Goal: Task Accomplishment & Management: Manage account settings

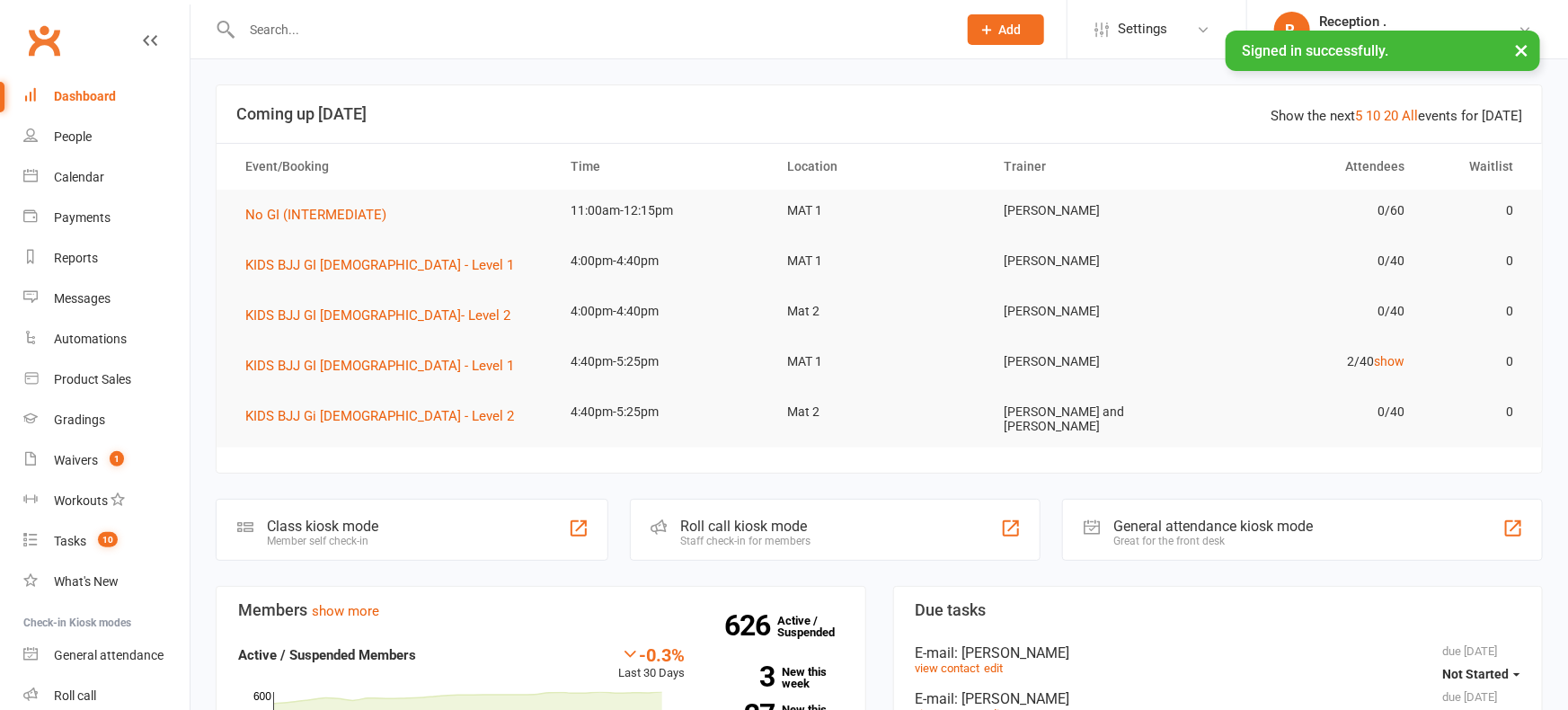
click at [306, 37] on input "text" at bounding box center [590, 30] width 708 height 26
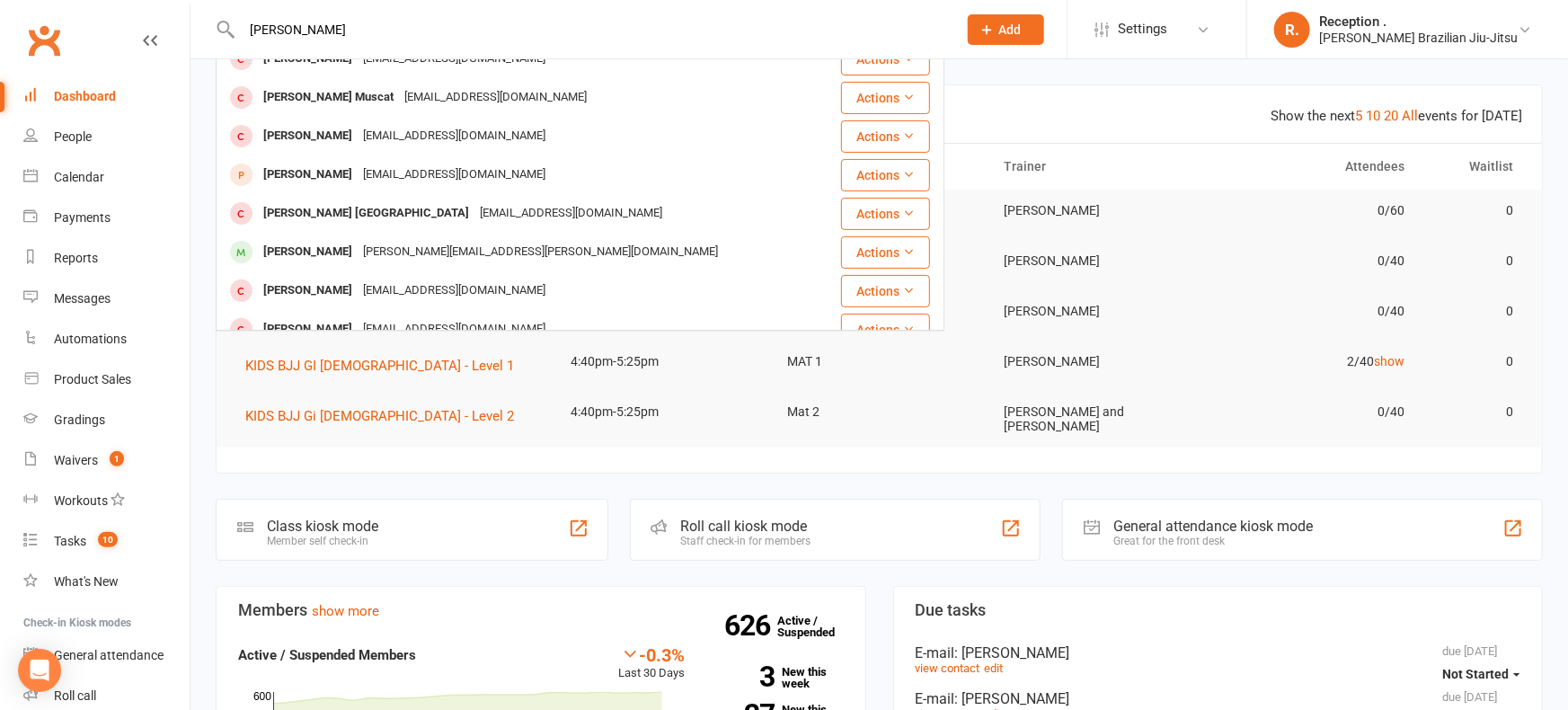
scroll to position [232, 0]
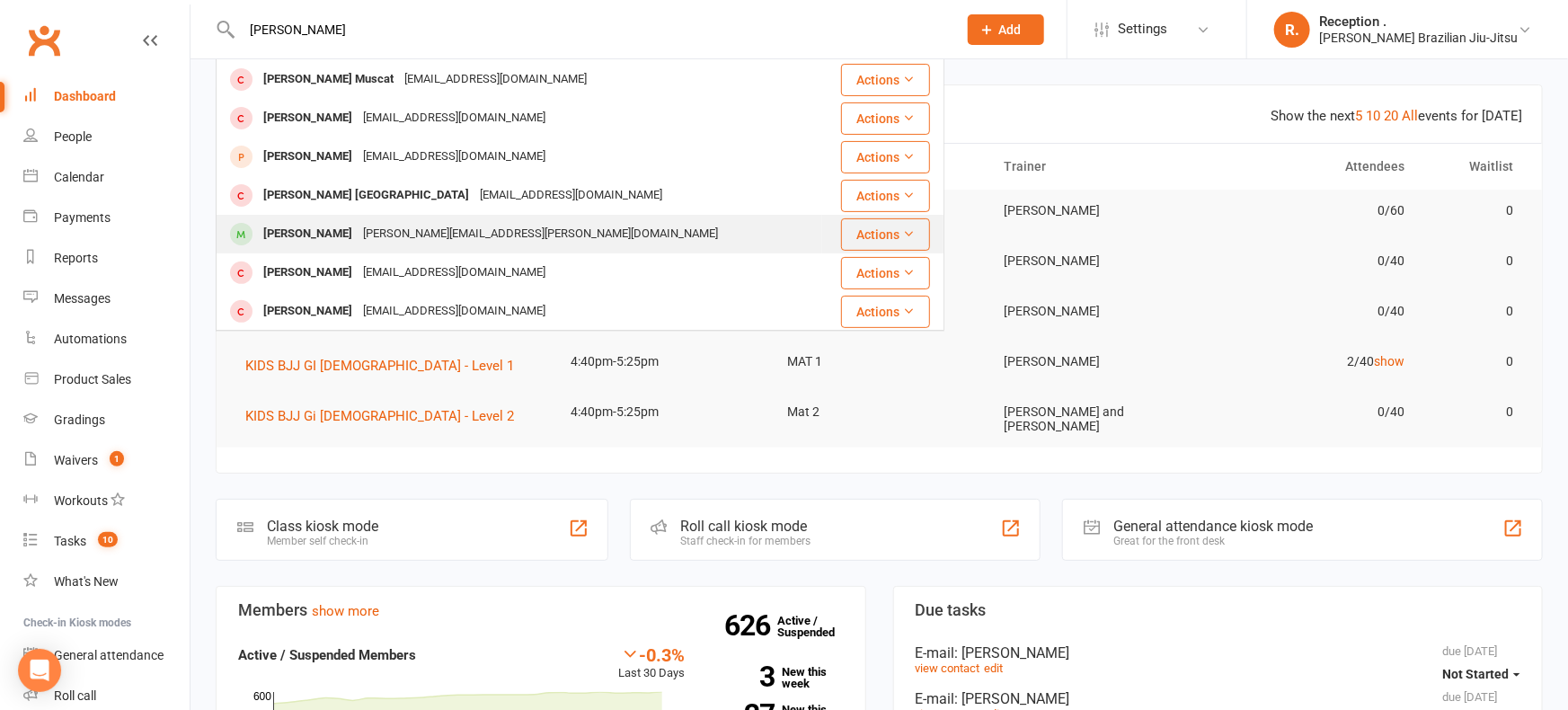
type input "[PERSON_NAME]"
click at [298, 235] on div "[PERSON_NAME]" at bounding box center [307, 233] width 99 height 26
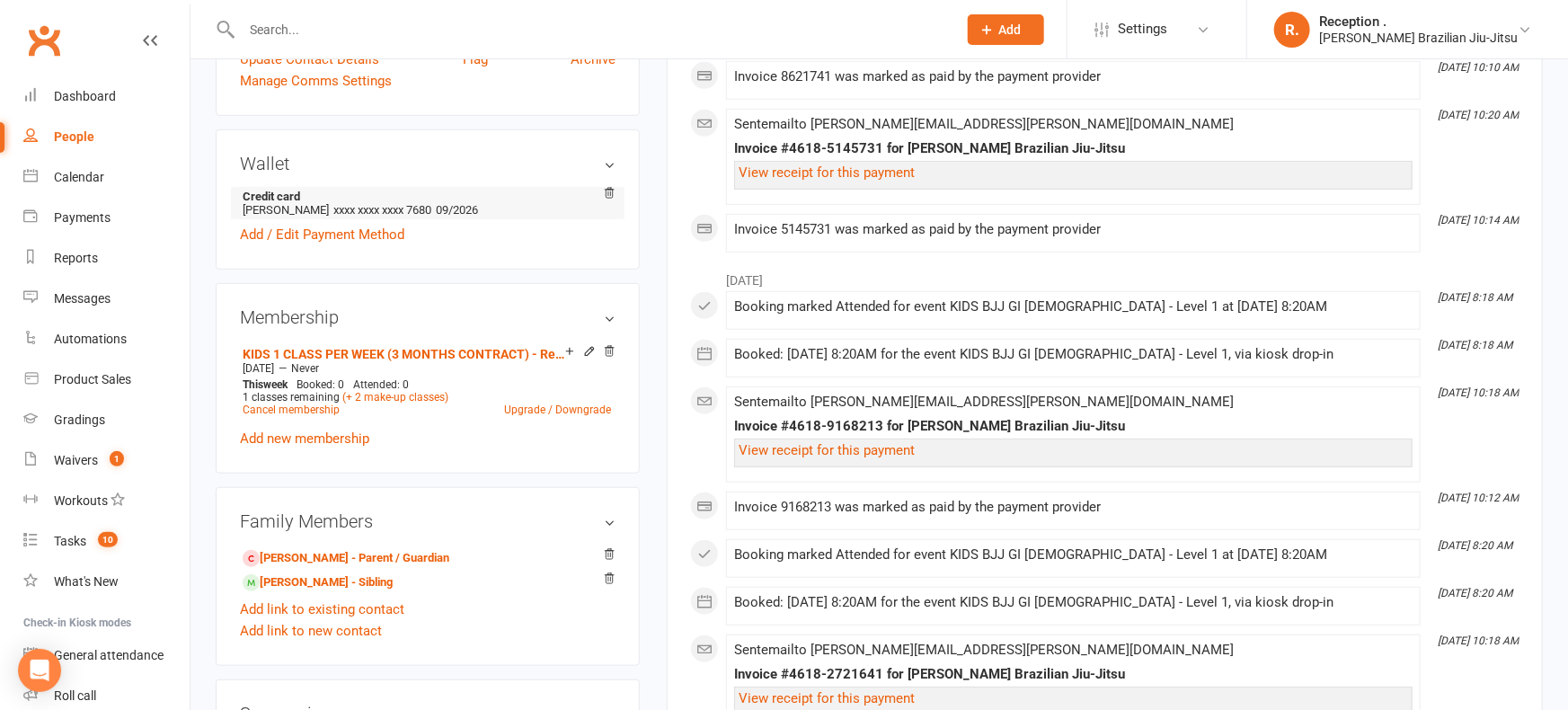
scroll to position [537, 0]
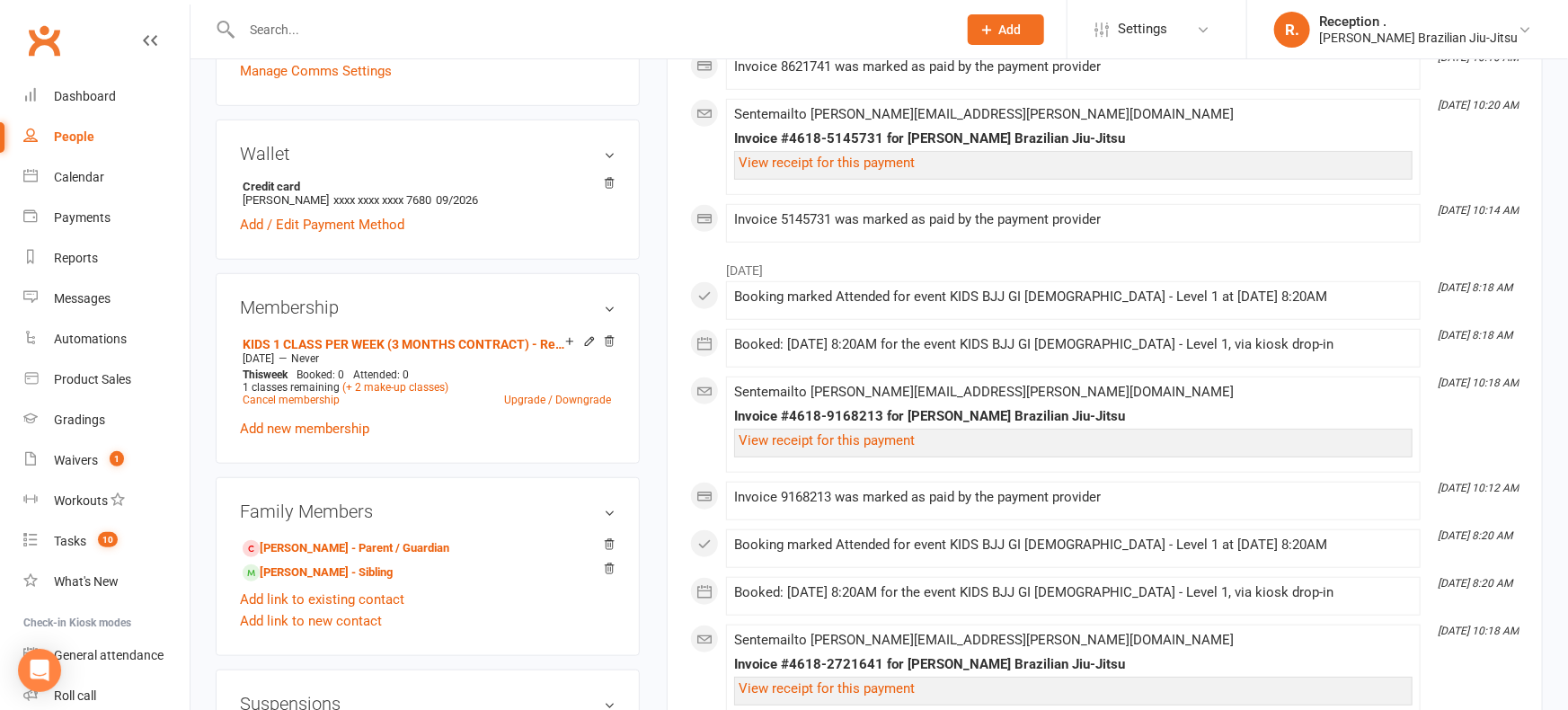
click at [608, 144] on h3 "Wallet" at bounding box center [428, 154] width 376 height 20
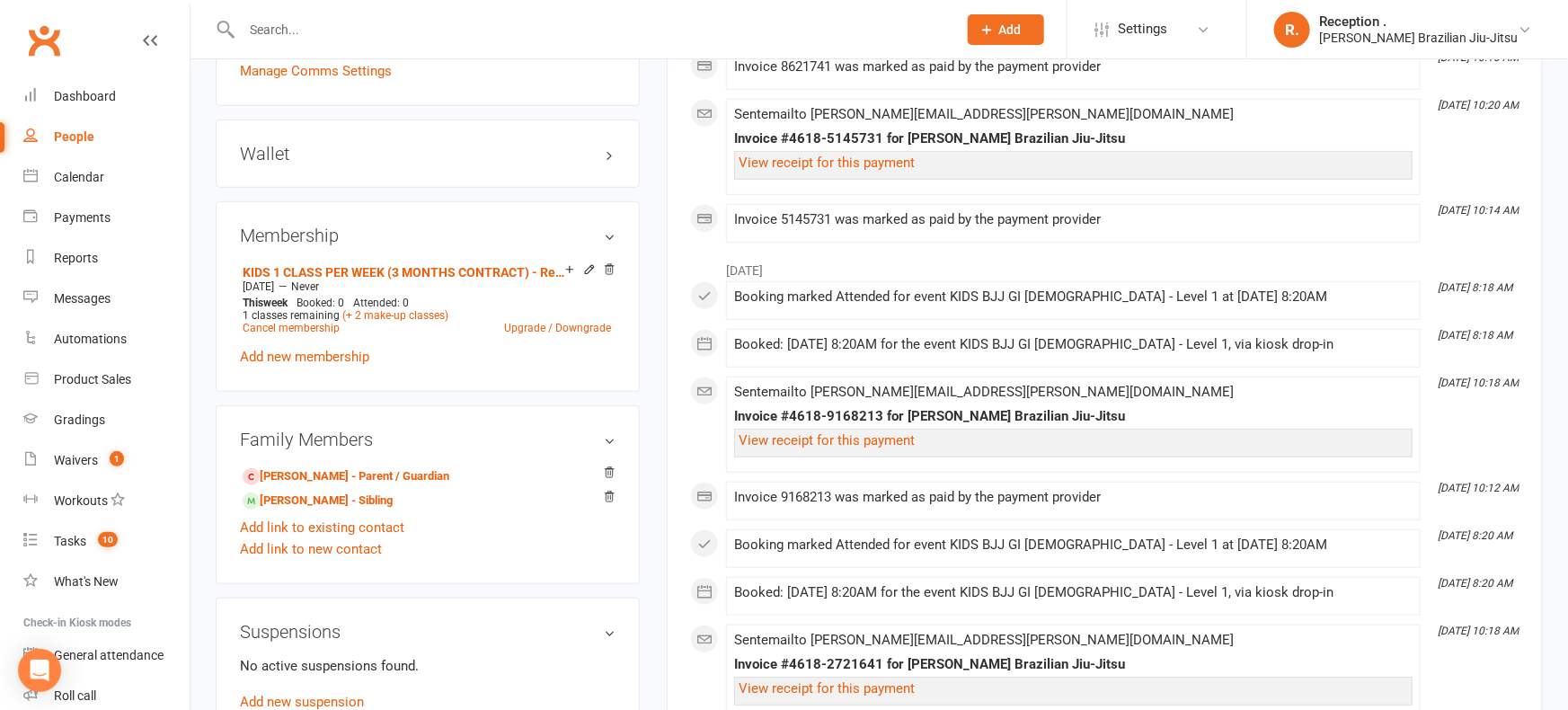
click at [501, 144] on h3 "Wallet" at bounding box center [428, 154] width 376 height 20
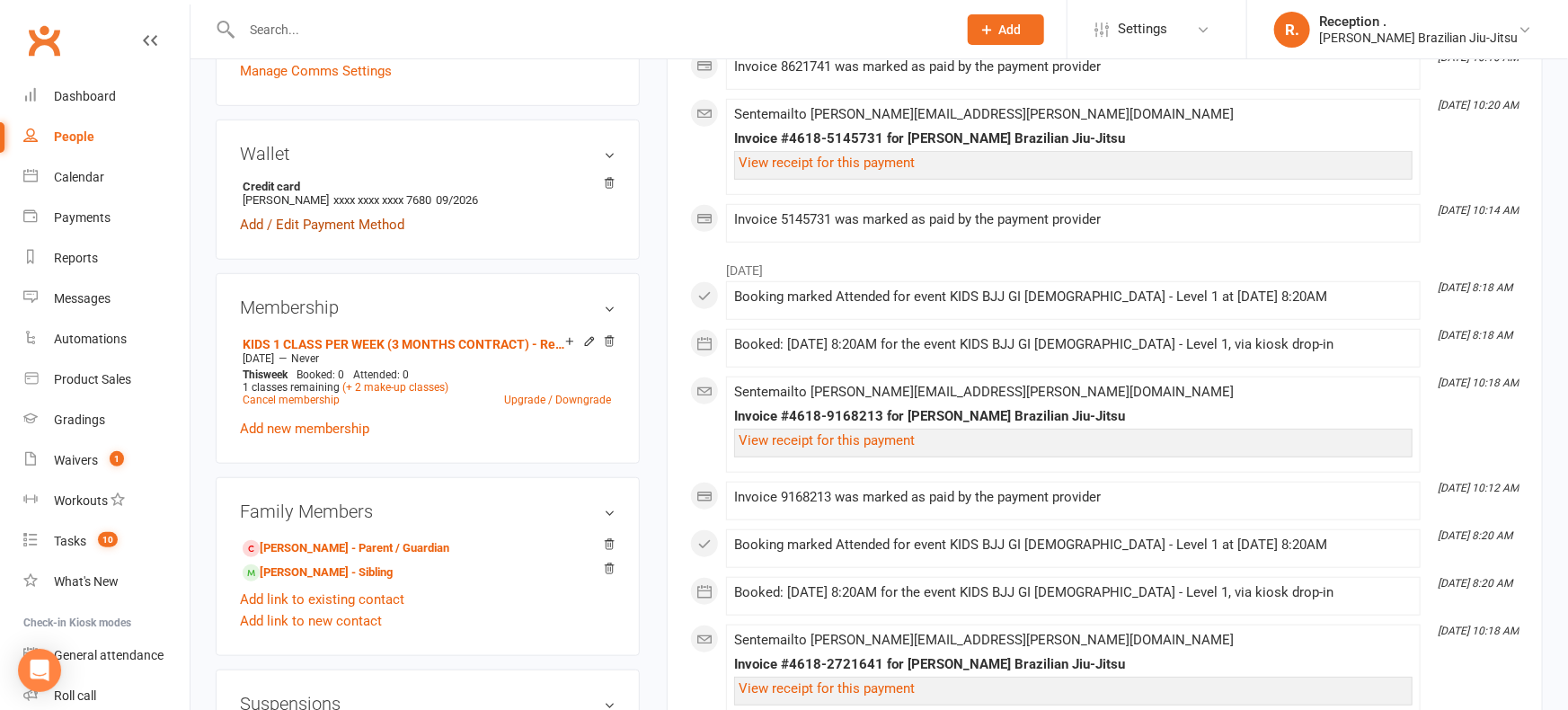
click at [325, 214] on link "Add / Edit Payment Method" at bounding box center [322, 225] width 164 height 22
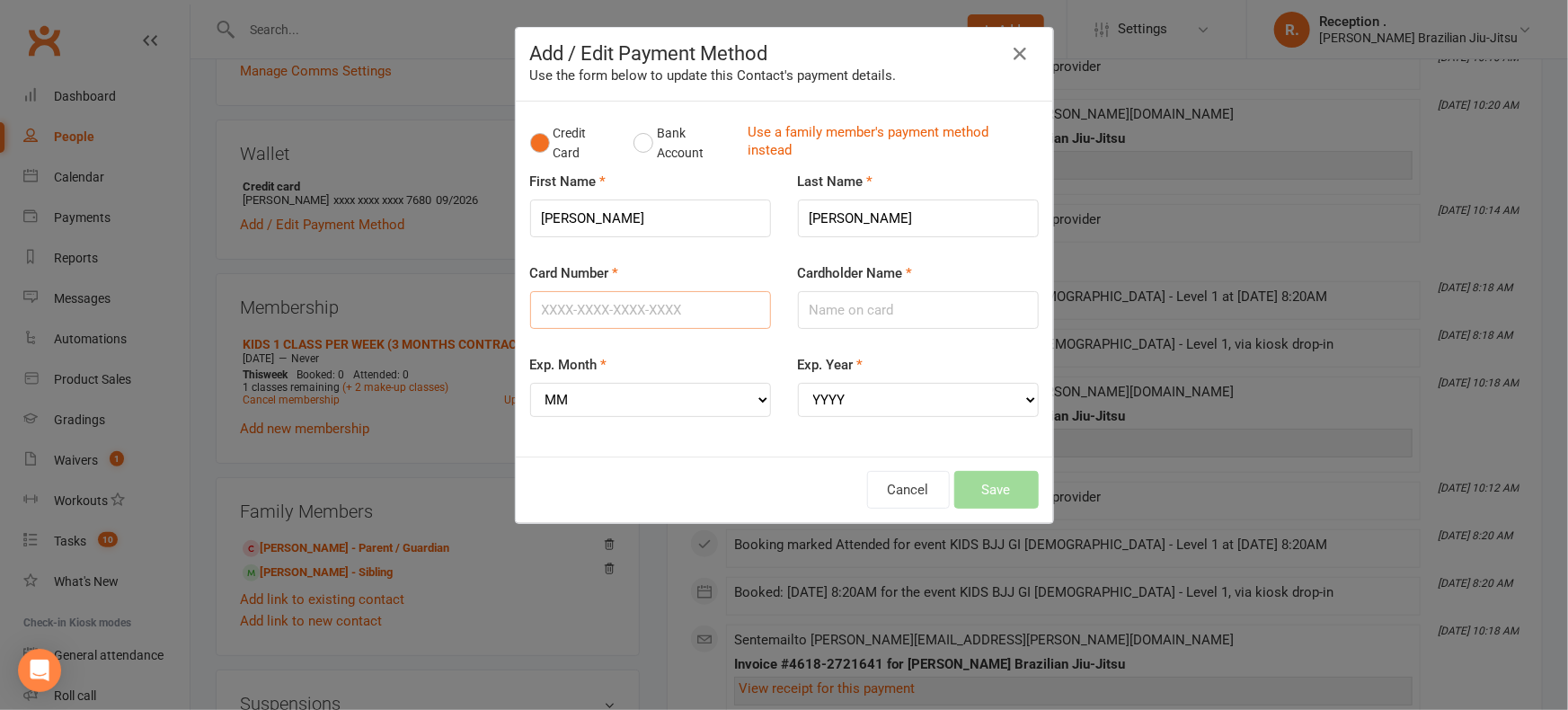
click at [641, 314] on input "Card Number" at bounding box center [651, 309] width 241 height 37
click at [627, 322] on input "Card Number" at bounding box center [651, 309] width 241 height 37
type input "[CREDIT_CARD_NUMBER]"
click at [875, 310] on input "Cardholder Name" at bounding box center [918, 309] width 241 height 37
click at [877, 306] on input "[PERSON_NAME]" at bounding box center [918, 309] width 241 height 37
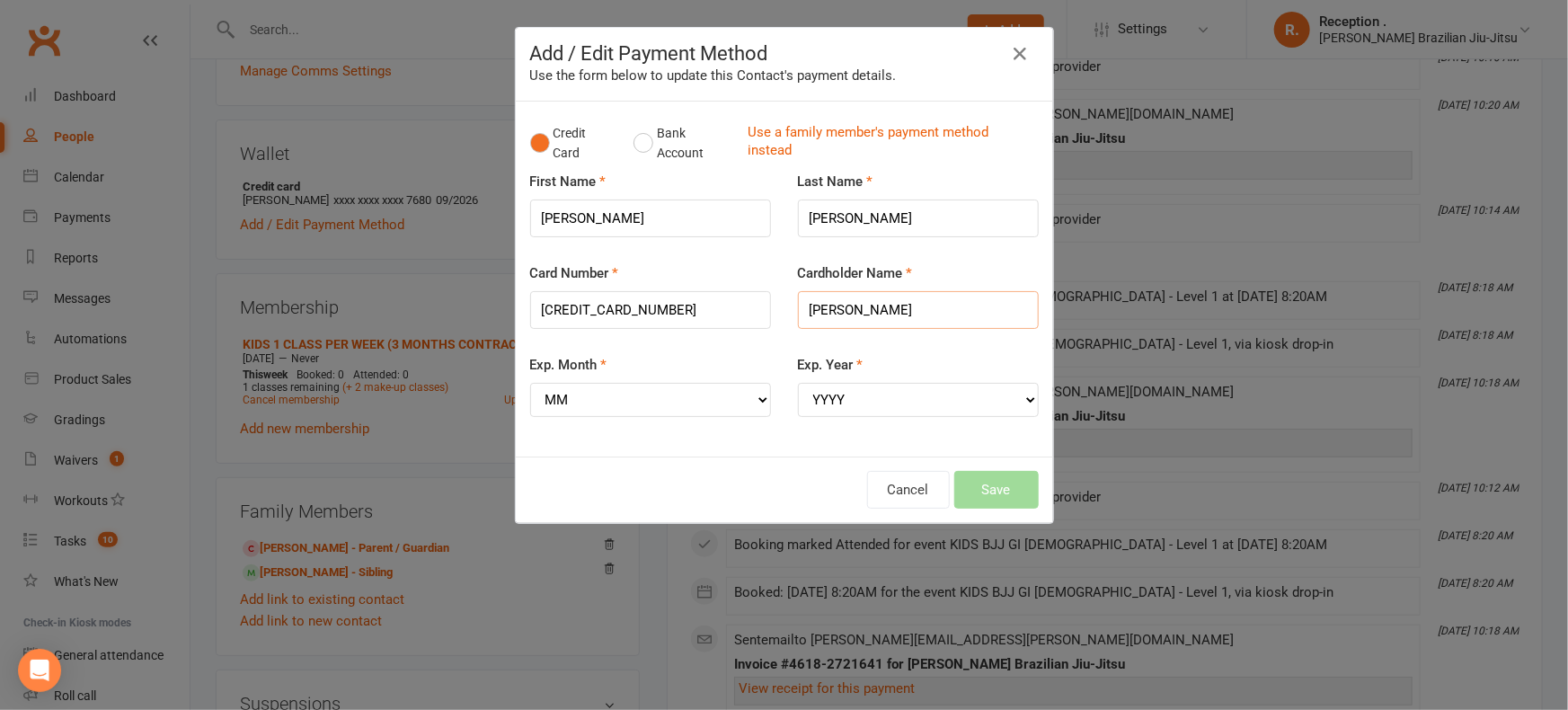
click at [872, 309] on input "[PERSON_NAME]" at bounding box center [918, 309] width 241 height 37
type input "[PERSON_NAME]"
click at [597, 396] on select "MM 01 02 03 04 05 06 07 08 09 10 11 12" at bounding box center [651, 399] width 241 height 34
select select "09"
click at [531, 383] on select "MM 01 02 03 04 05 06 07 08 09 10 11 12" at bounding box center [651, 399] width 241 height 34
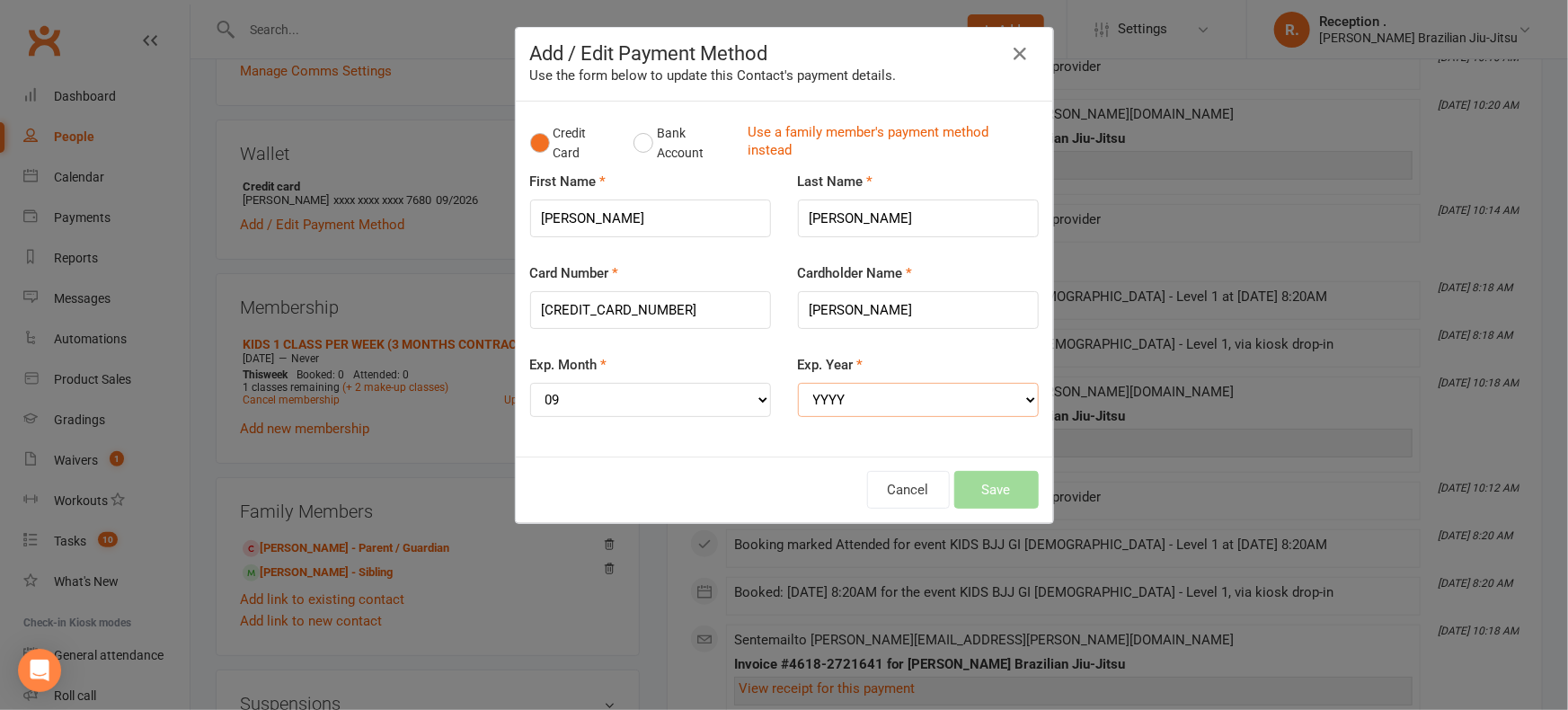
click at [982, 405] on select "YYYY 2025 2026 2027 2028 2029 2030 2031 2032 2033 2034" at bounding box center [918, 399] width 241 height 34
select select "2029"
click at [798, 383] on select "YYYY 2025 2026 2027 2028 2029 2030 2031 2032 2033 2034" at bounding box center [918, 399] width 241 height 34
click at [991, 485] on button "Save" at bounding box center [996, 489] width 85 height 37
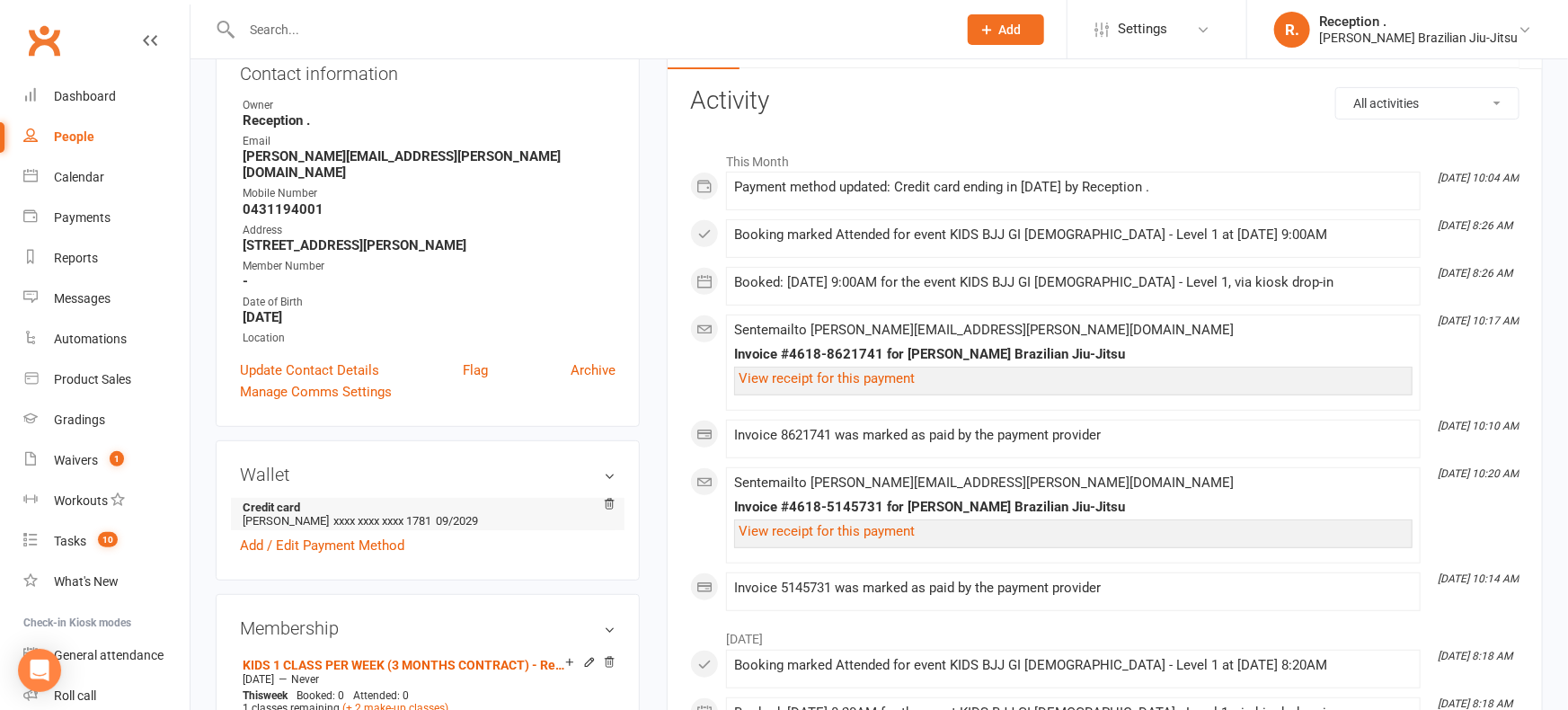
scroll to position [218, 0]
